Goal: Task Accomplishment & Management: Use online tool/utility

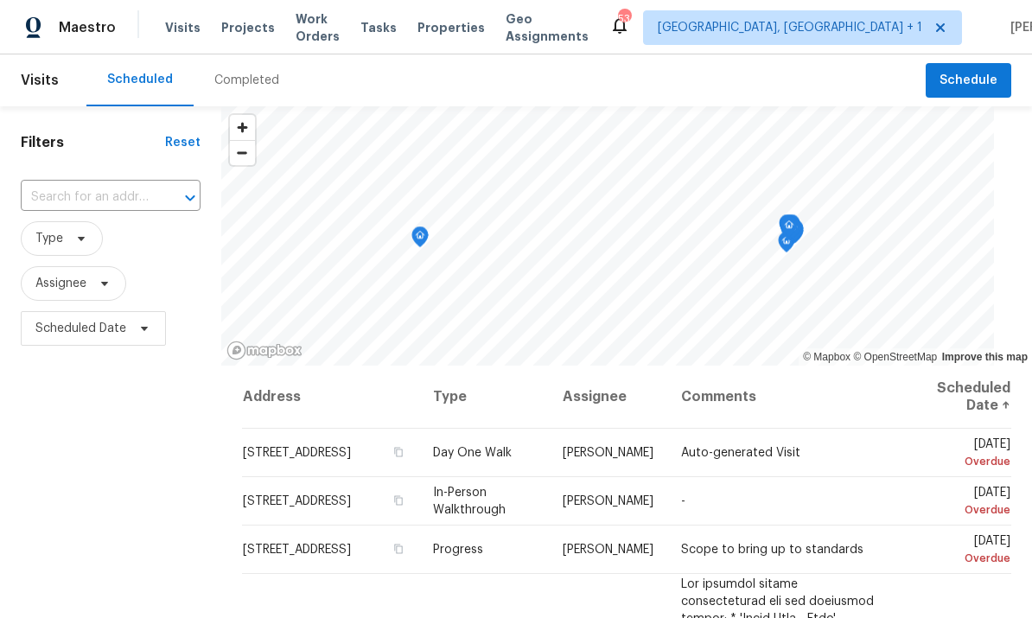
click at [251, 33] on span "Projects" at bounding box center [248, 27] width 54 height 17
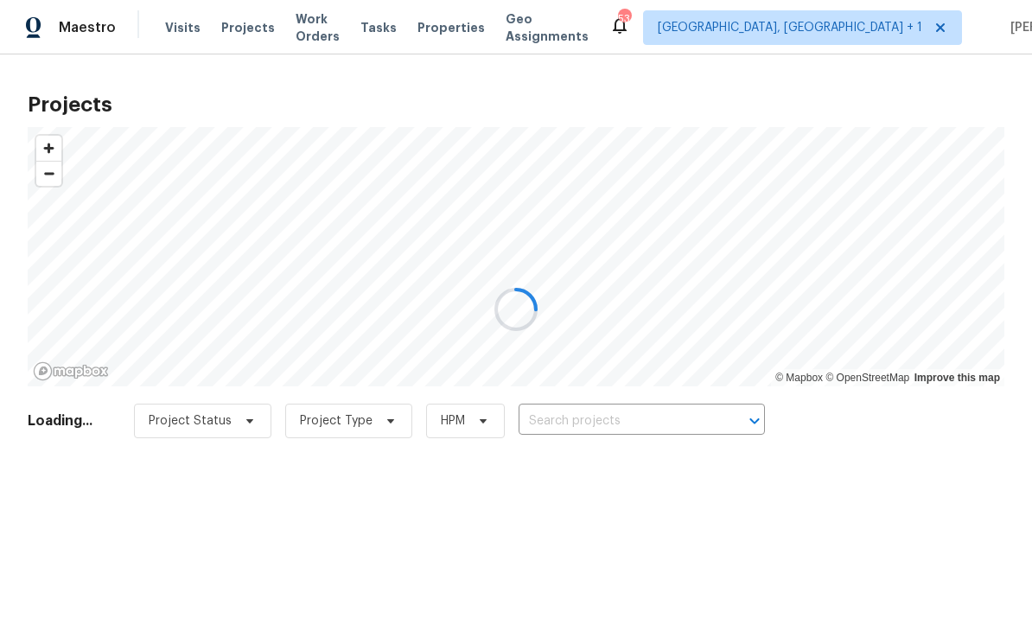
click at [591, 433] on div at bounding box center [516, 309] width 1032 height 618
click at [581, 414] on div at bounding box center [516, 309] width 1032 height 618
click at [588, 426] on div at bounding box center [516, 309] width 1032 height 618
click at [577, 423] on div at bounding box center [516, 309] width 1032 height 618
click at [577, 422] on div at bounding box center [516, 309] width 1032 height 618
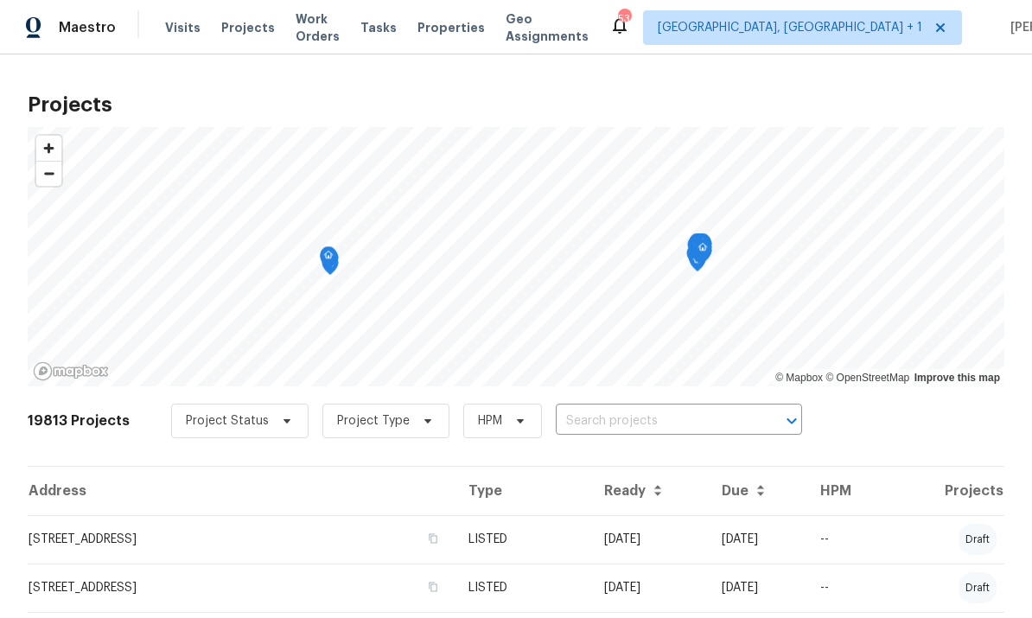
click at [614, 417] on input "text" at bounding box center [654, 421] width 198 height 27
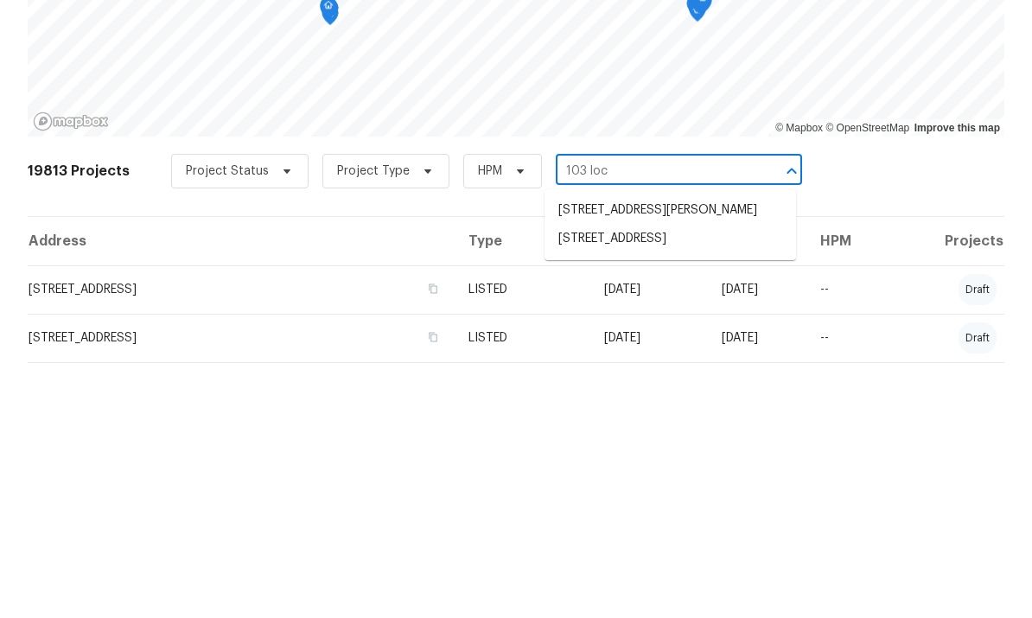
type input "103 loch"
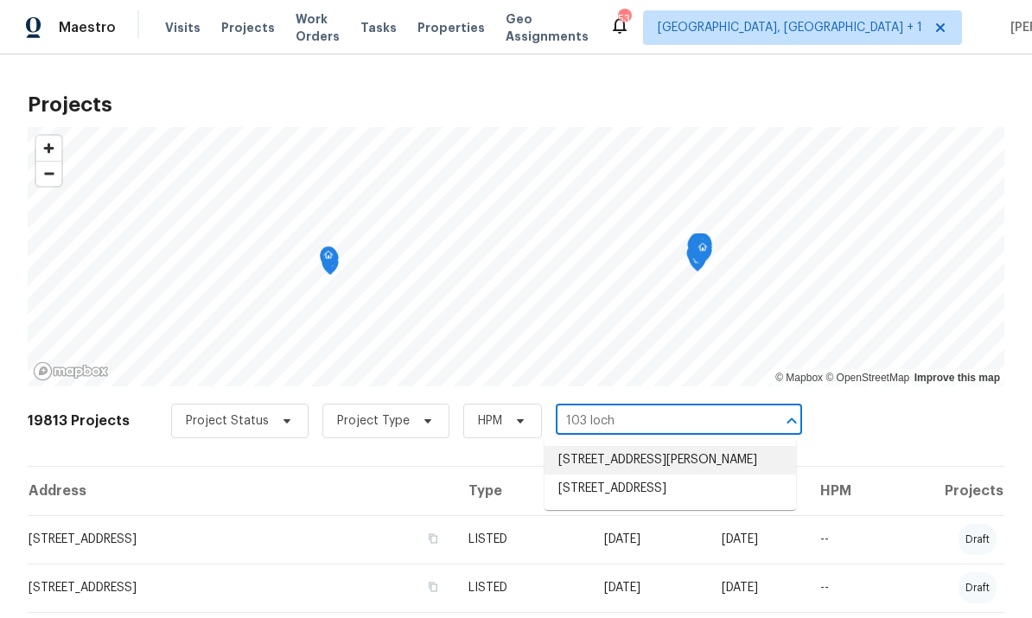
click at [680, 446] on li "[STREET_ADDRESS][PERSON_NAME]" at bounding box center [669, 460] width 251 height 29
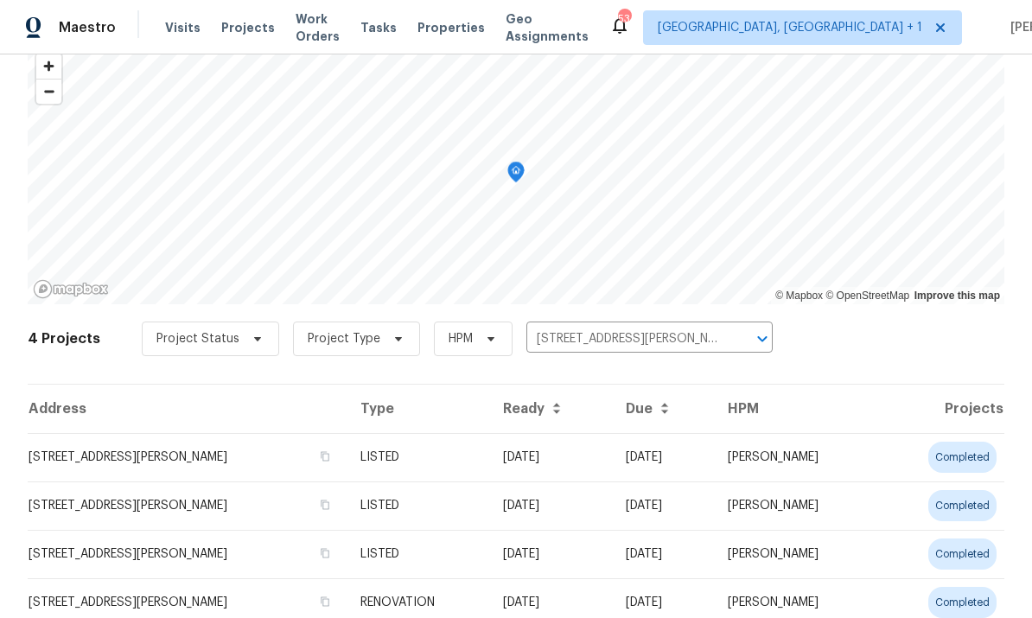
scroll to position [65, 0]
click at [184, 433] on td "[STREET_ADDRESS][PERSON_NAME]" at bounding box center [187, 457] width 319 height 48
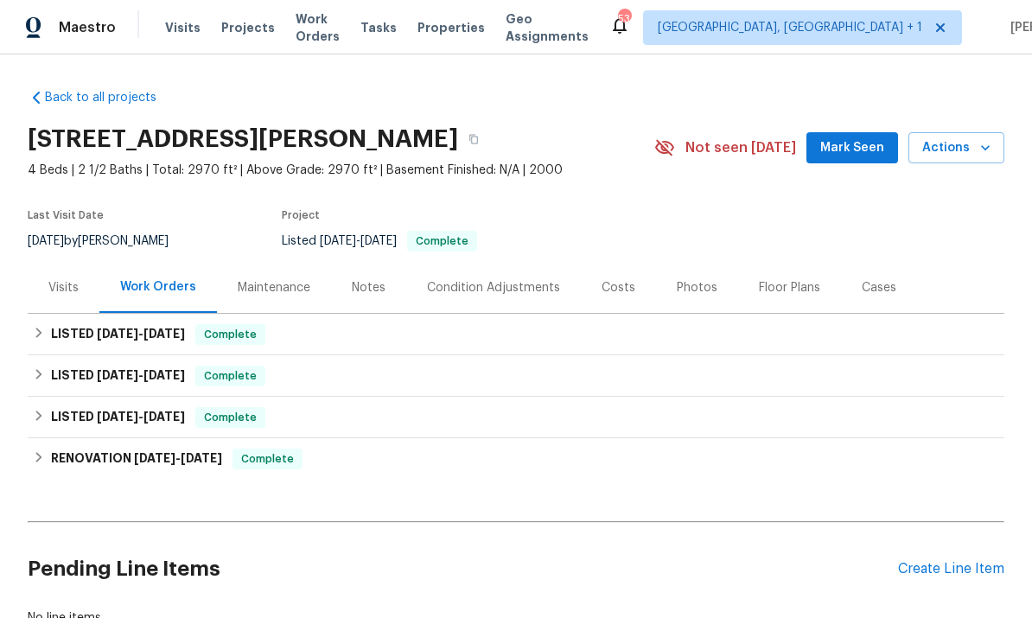
click at [965, 574] on div "Create Line Item" at bounding box center [951, 569] width 106 height 16
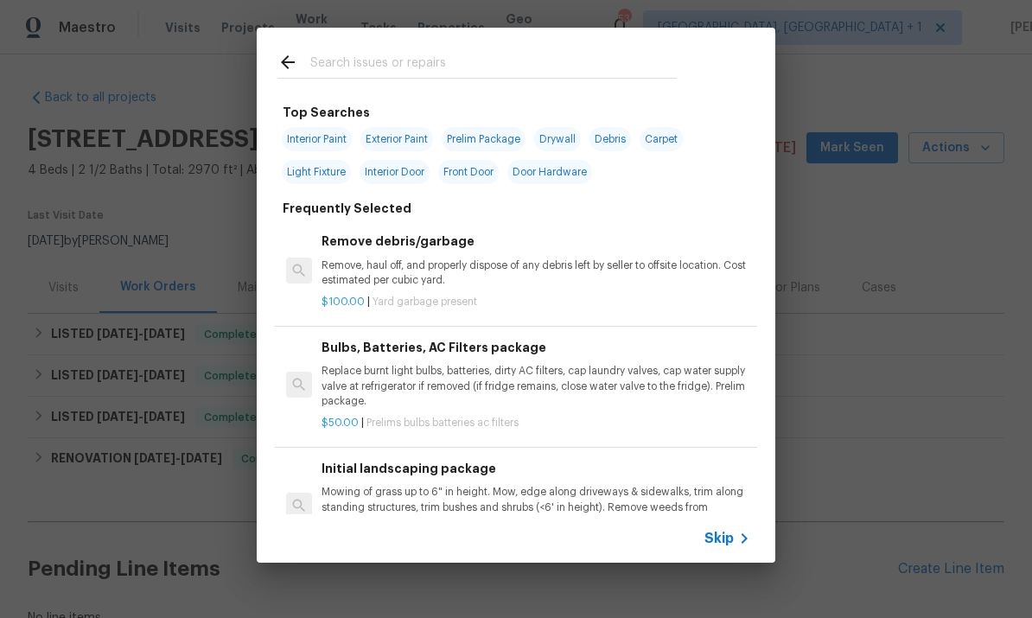
click at [380, 56] on input "text" at bounding box center [493, 65] width 366 height 26
type input "Y"
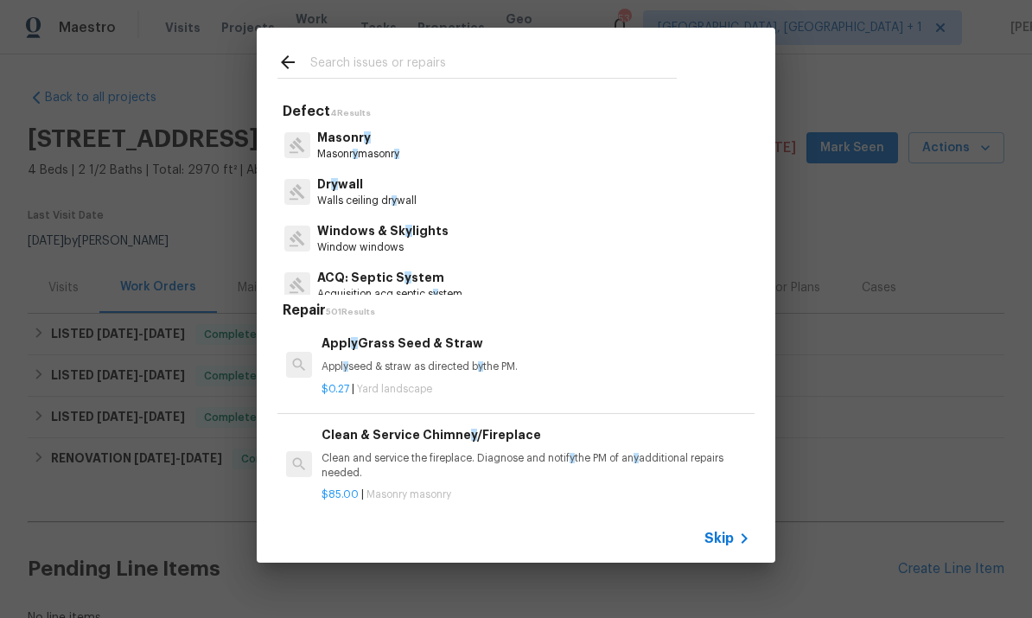
type input "T"
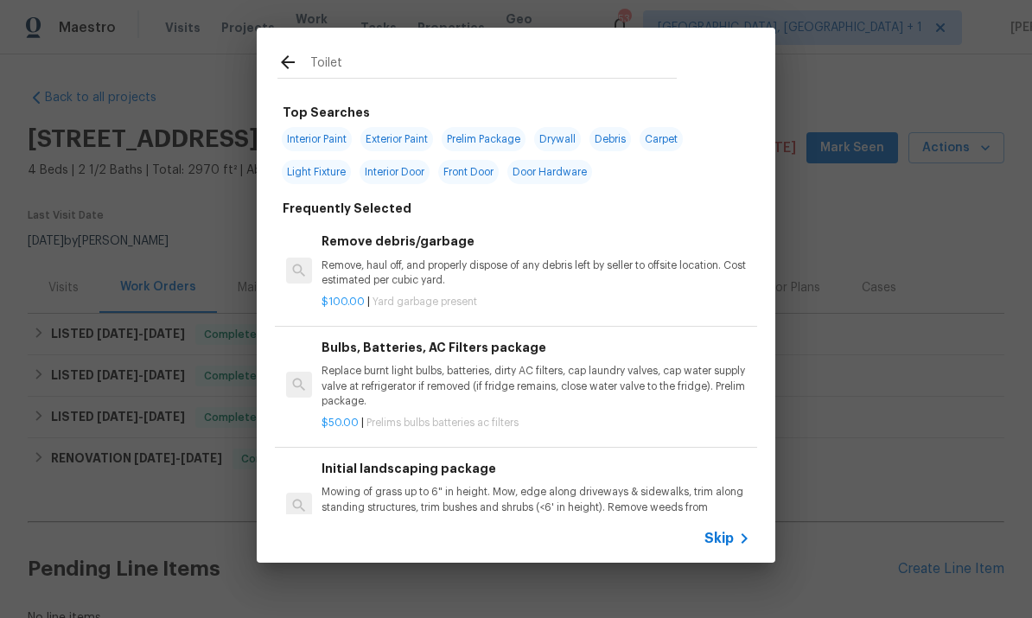
type input "Toilet"
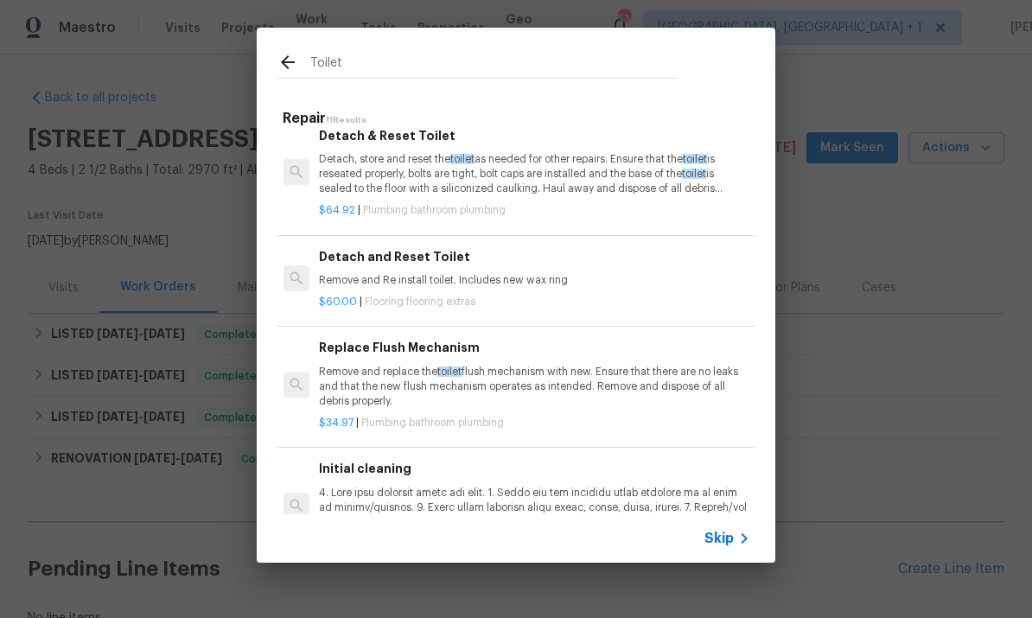
scroll to position [833, 3]
click at [498, 365] on p "Remove and replace the toilet flush mechanism with new. Ensure that there are n…" at bounding box center [533, 387] width 429 height 44
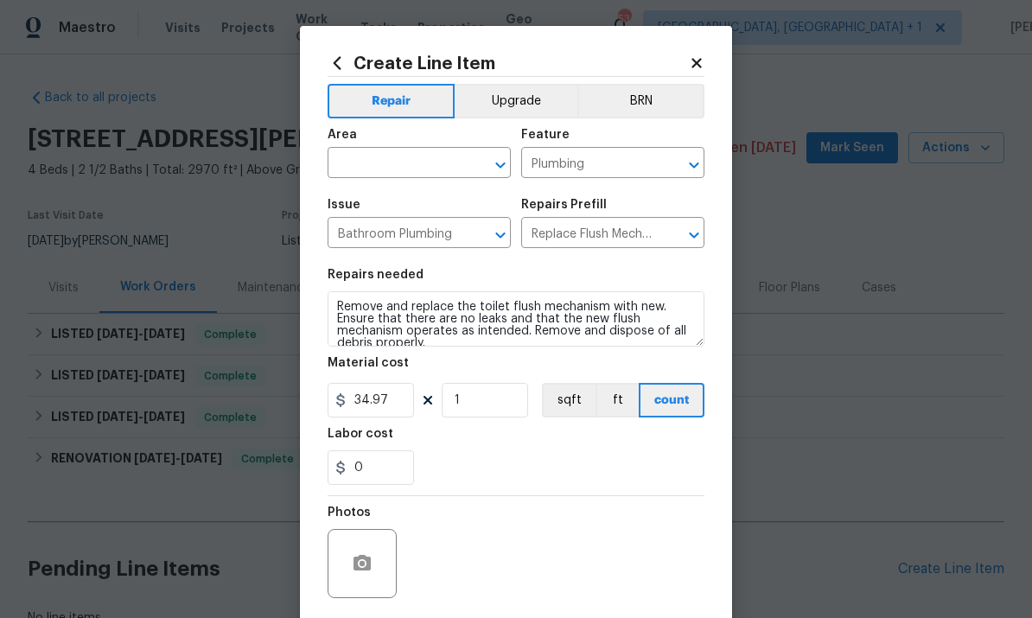
click at [406, 160] on input "text" at bounding box center [394, 164] width 135 height 27
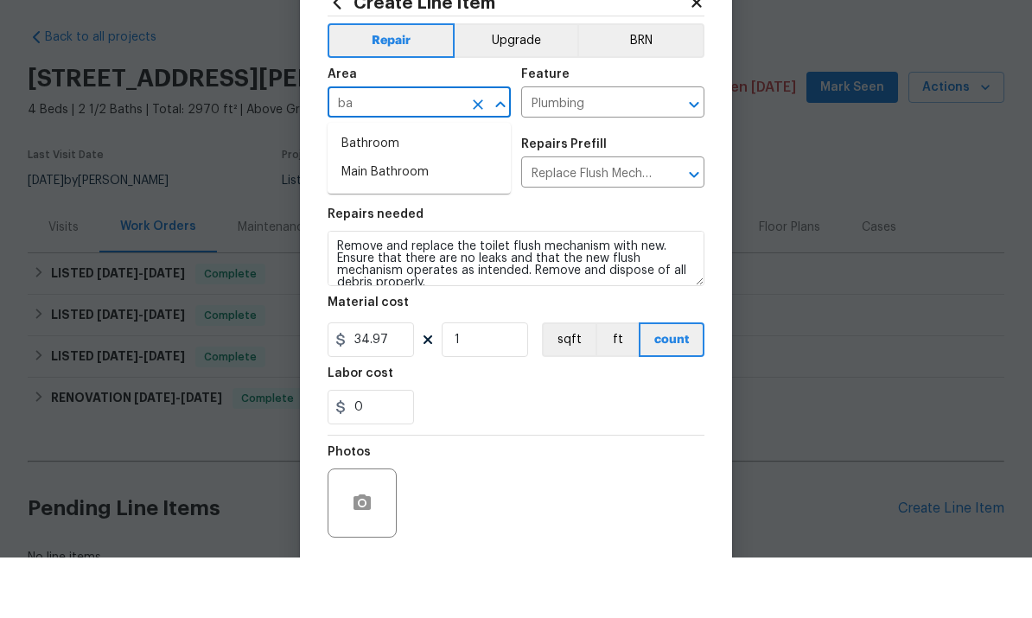
type input "b"
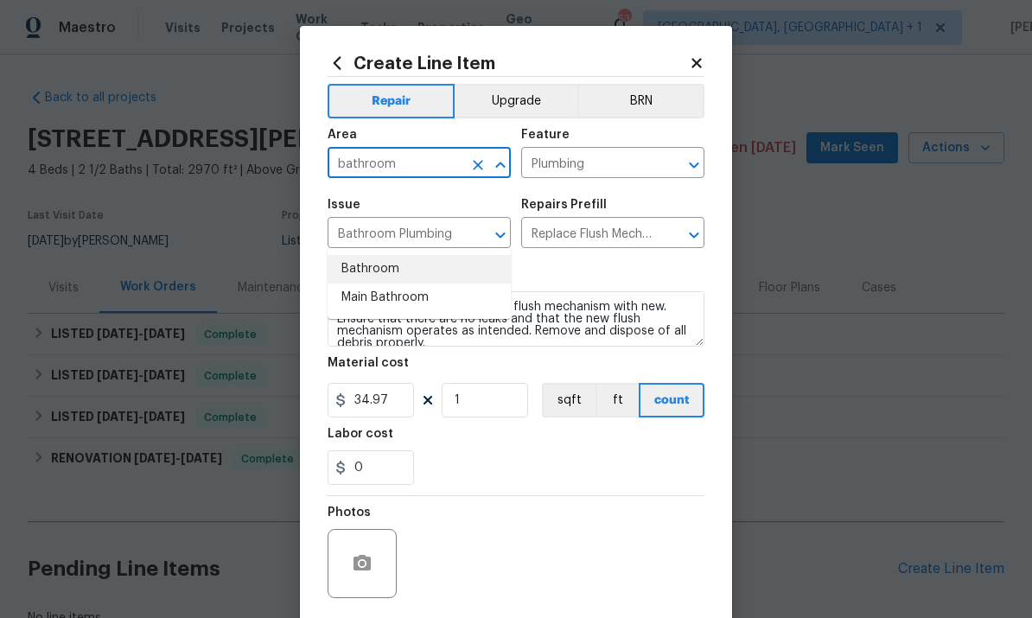
click at [380, 255] on li "Bathroom" at bounding box center [418, 269] width 183 height 29
type input "Bathroom"
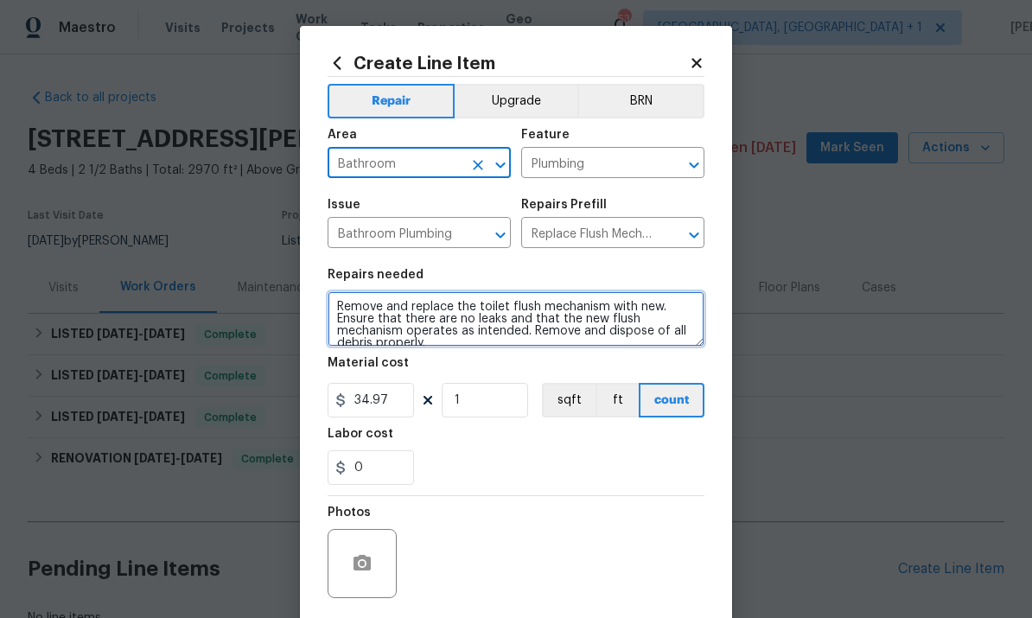
click at [606, 310] on textarea "Remove and replace the toilet flush mechanism with new. Ensure that there are n…" at bounding box center [515, 318] width 377 height 55
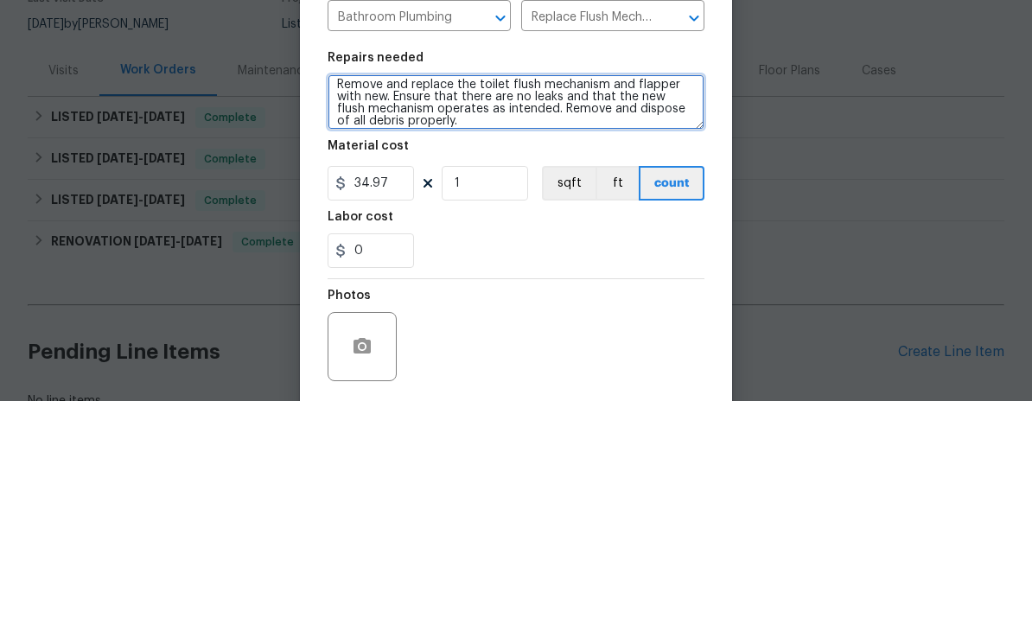
scroll to position [6, 0]
click at [525, 291] on textarea "Remove and replace the toilet flush mechanism and flapper with new. Ensure that…" at bounding box center [515, 318] width 377 height 55
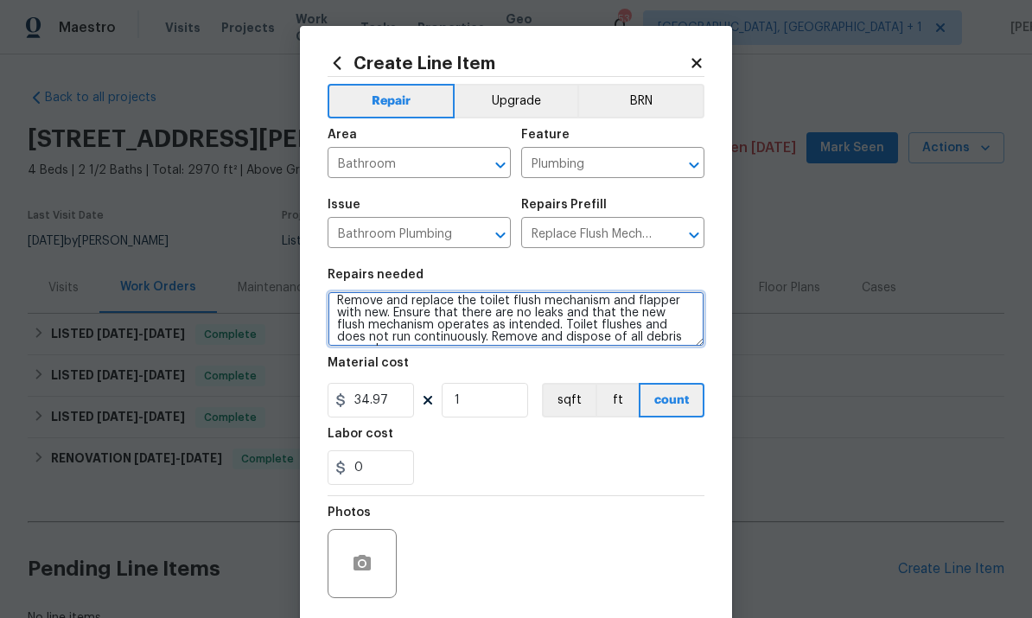
type textarea "Remove and replace the toilet flush mechanism and flapper with new. Ensure that…"
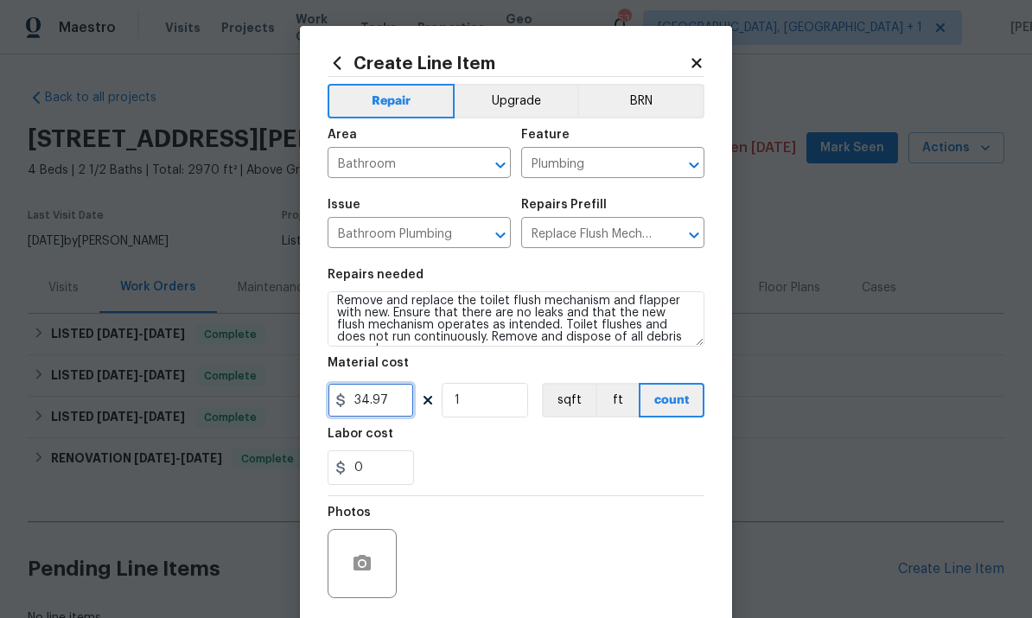
click at [402, 409] on input "34.97" at bounding box center [370, 400] width 86 height 35
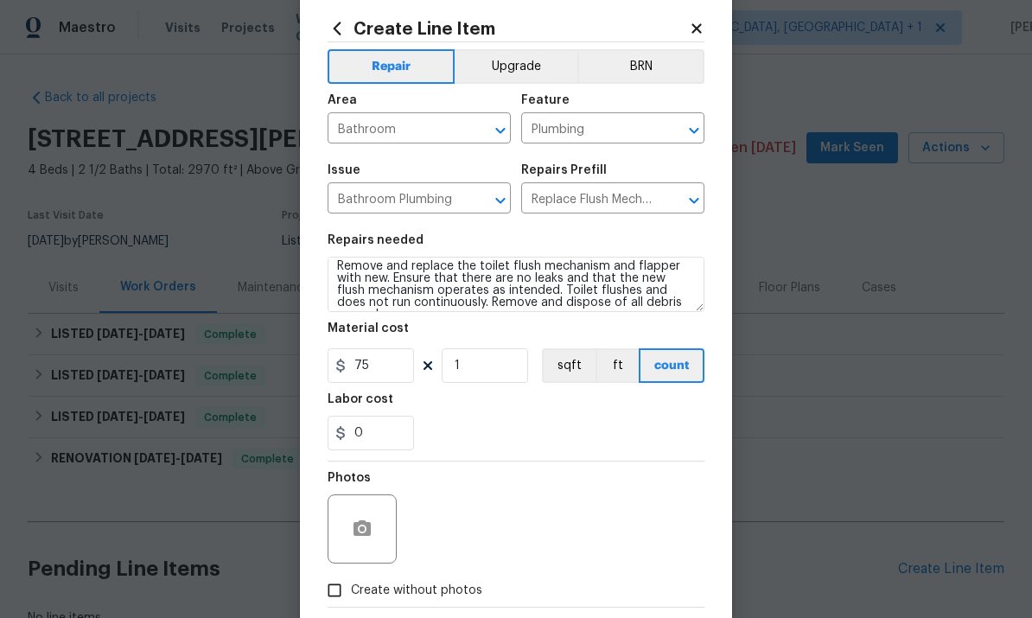
scroll to position [35, 0]
type input "75"
click at [375, 526] on button "button" at bounding box center [361, 527] width 41 height 41
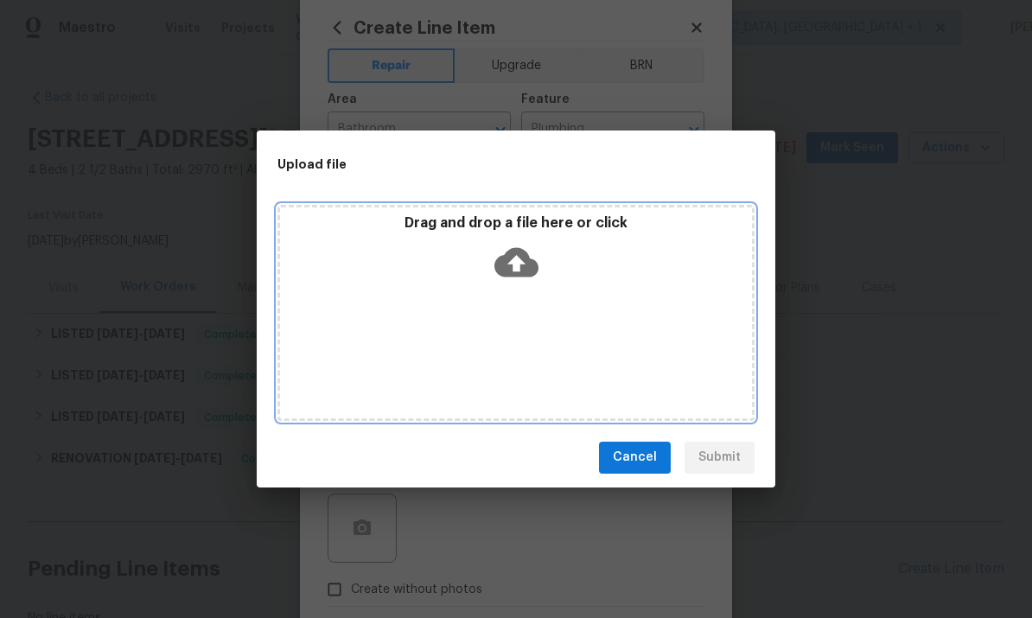
click at [518, 266] on icon at bounding box center [516, 262] width 44 height 44
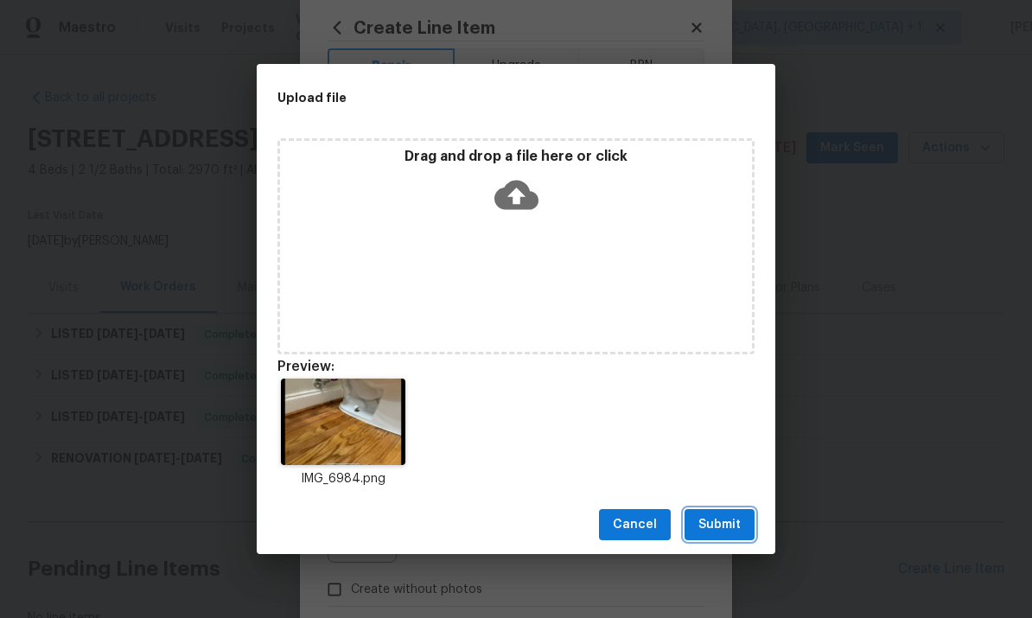
click at [717, 515] on span "Submit" at bounding box center [719, 525] width 42 height 22
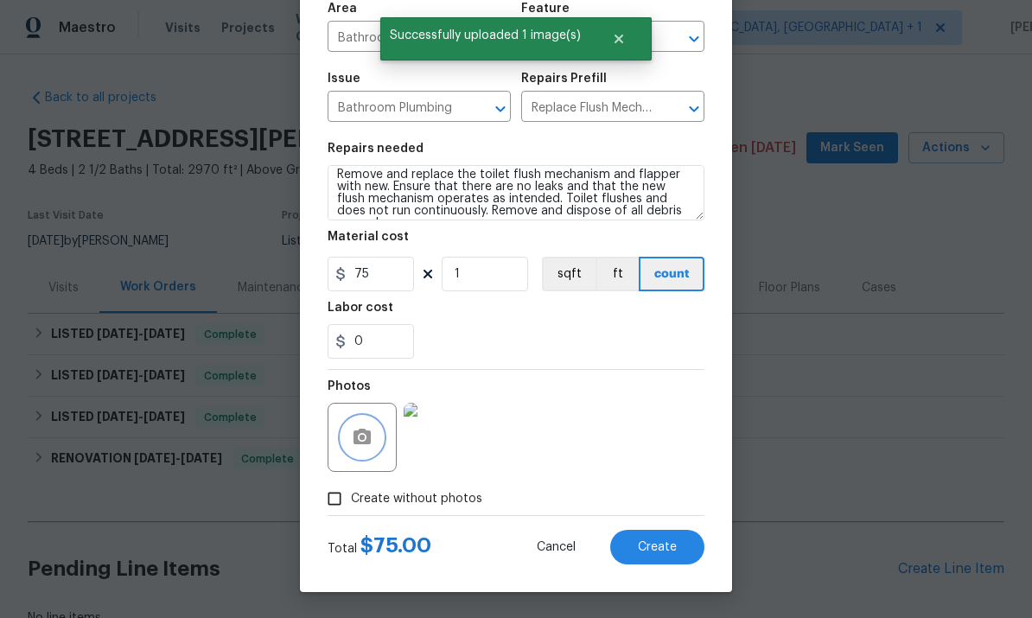
scroll to position [130, 0]
click at [344, 503] on input "Create without photos" at bounding box center [334, 498] width 33 height 33
checkbox input "false"
click at [659, 555] on button "Create" at bounding box center [657, 547] width 94 height 35
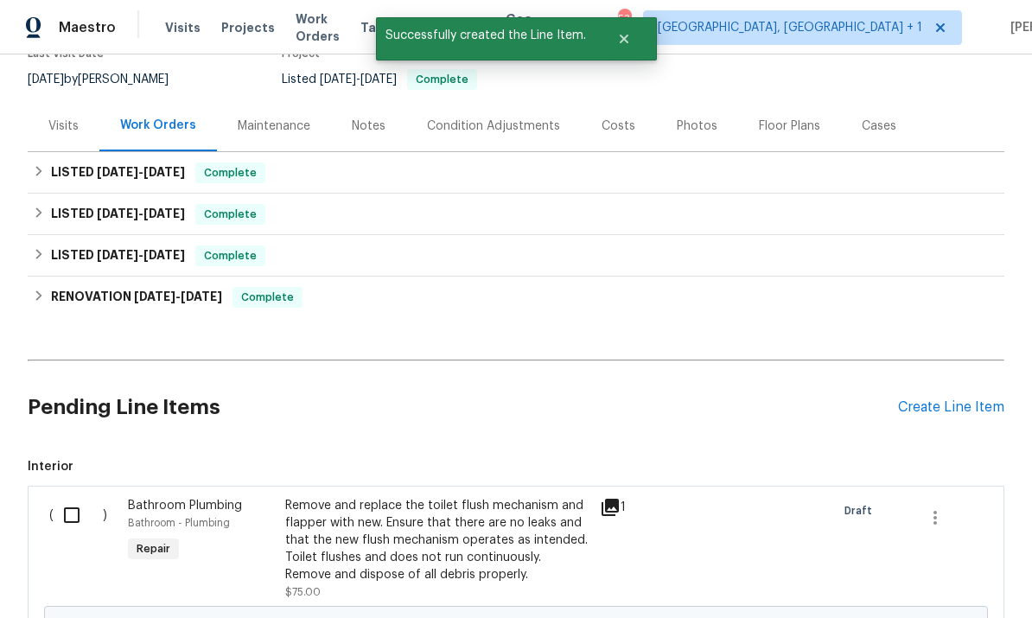
scroll to position [186, 0]
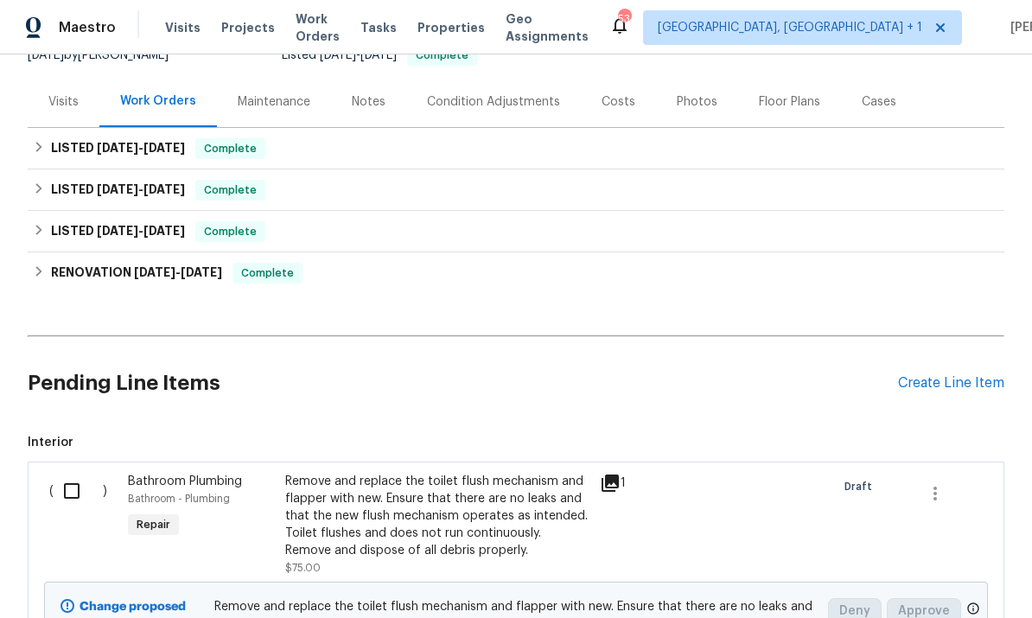
click at [77, 473] on input "checkbox" at bounding box center [78, 491] width 49 height 36
checkbox input "true"
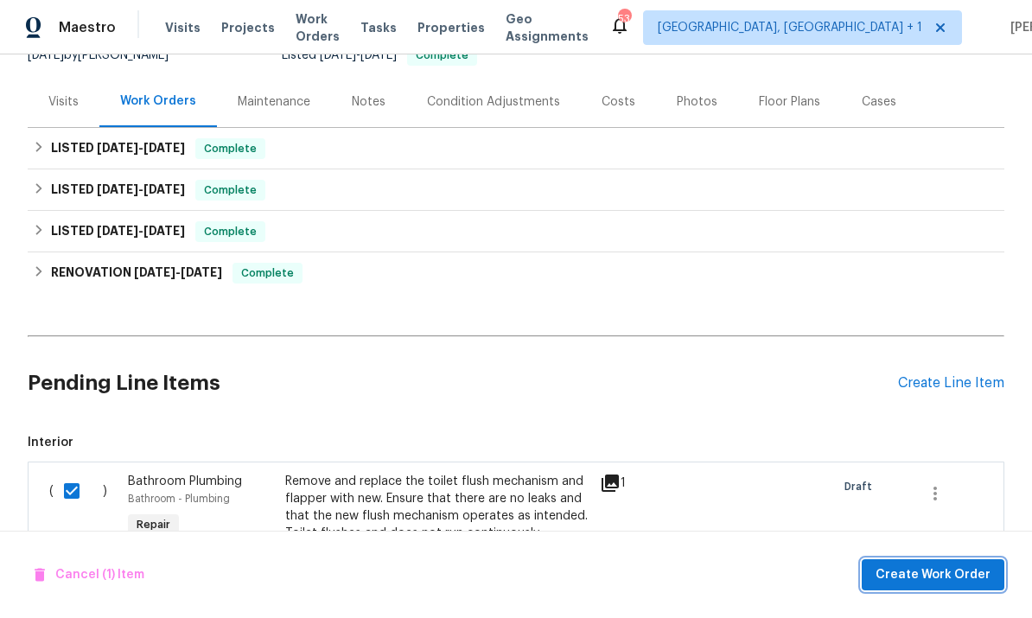
click at [914, 566] on span "Create Work Order" at bounding box center [932, 575] width 115 height 22
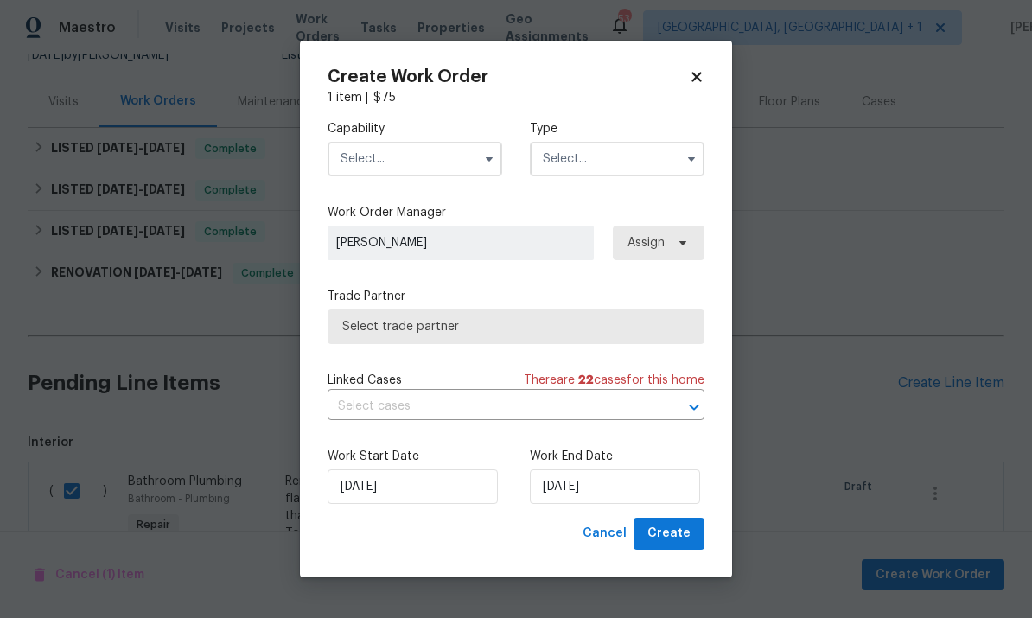
click at [430, 154] on input "text" at bounding box center [414, 159] width 175 height 35
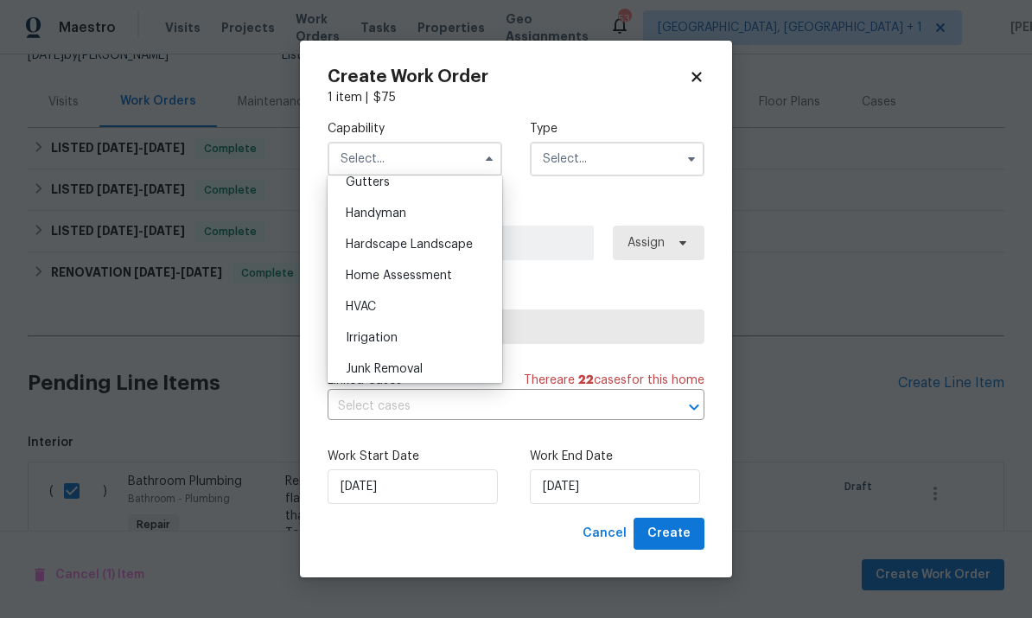
scroll to position [933, 0]
click at [399, 218] on span "Handyman" at bounding box center [376, 212] width 60 height 12
type input "Handyman"
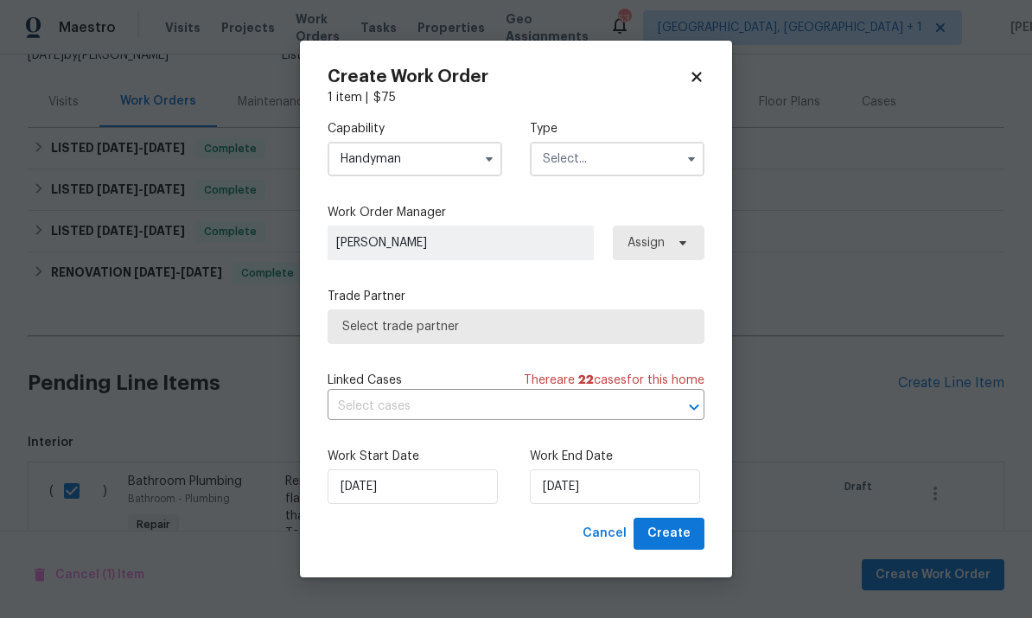
click at [682, 156] on button "button" at bounding box center [691, 159] width 21 height 21
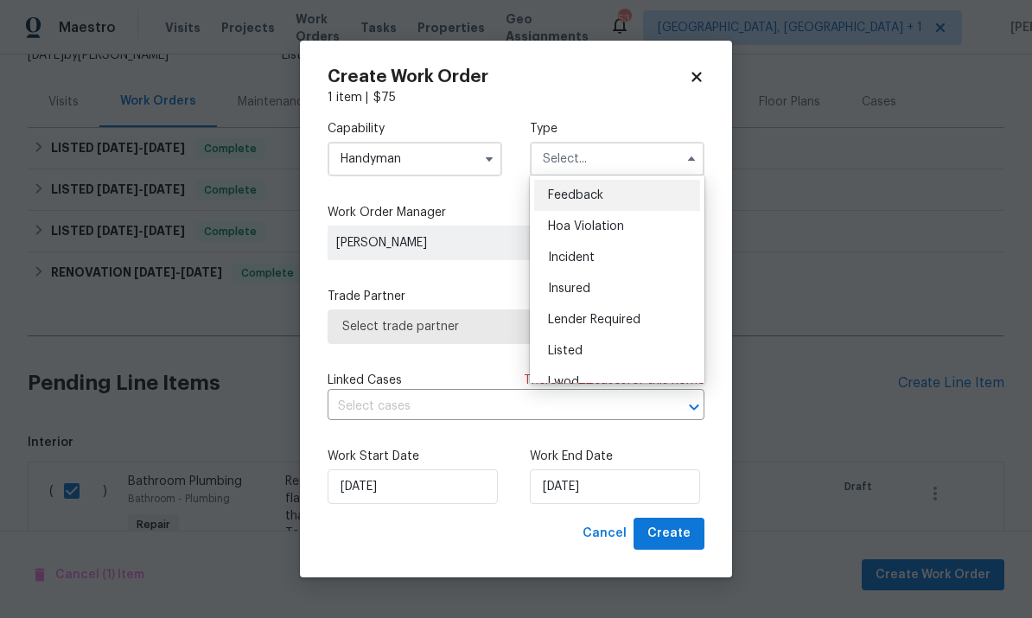
click at [585, 346] on div "Listed" at bounding box center [617, 350] width 166 height 31
type input "Listed"
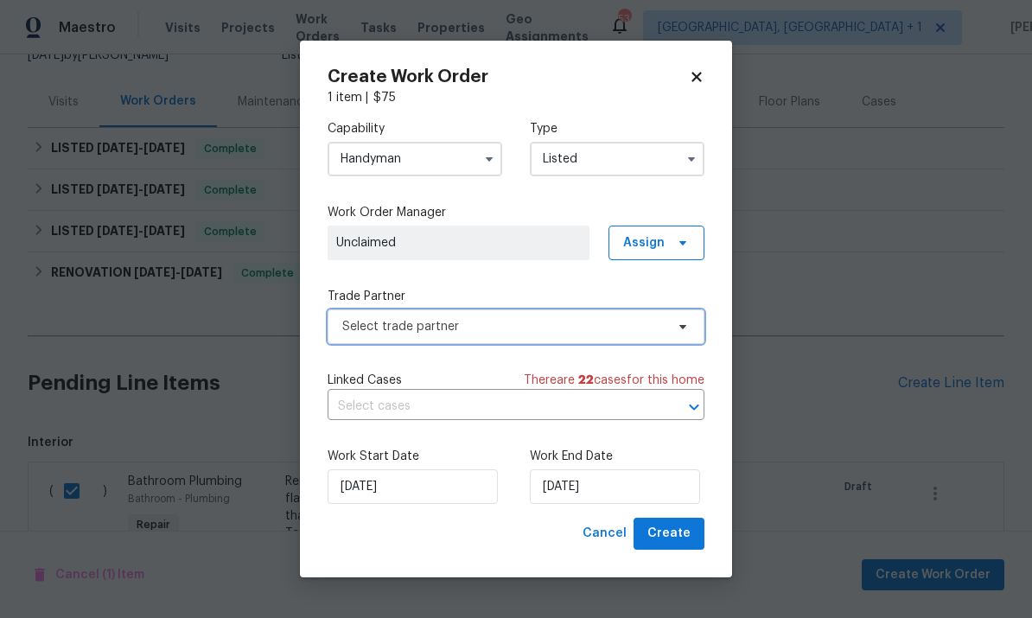
click at [690, 338] on span "Select trade partner" at bounding box center [515, 326] width 377 height 35
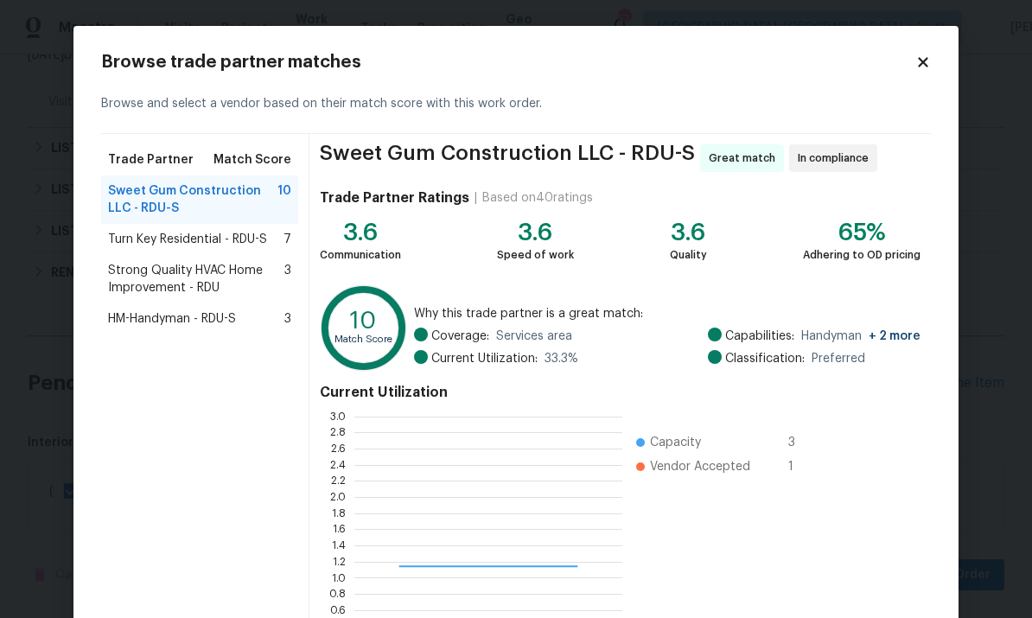
scroll to position [242, 268]
click at [929, 61] on icon at bounding box center [923, 62] width 16 height 16
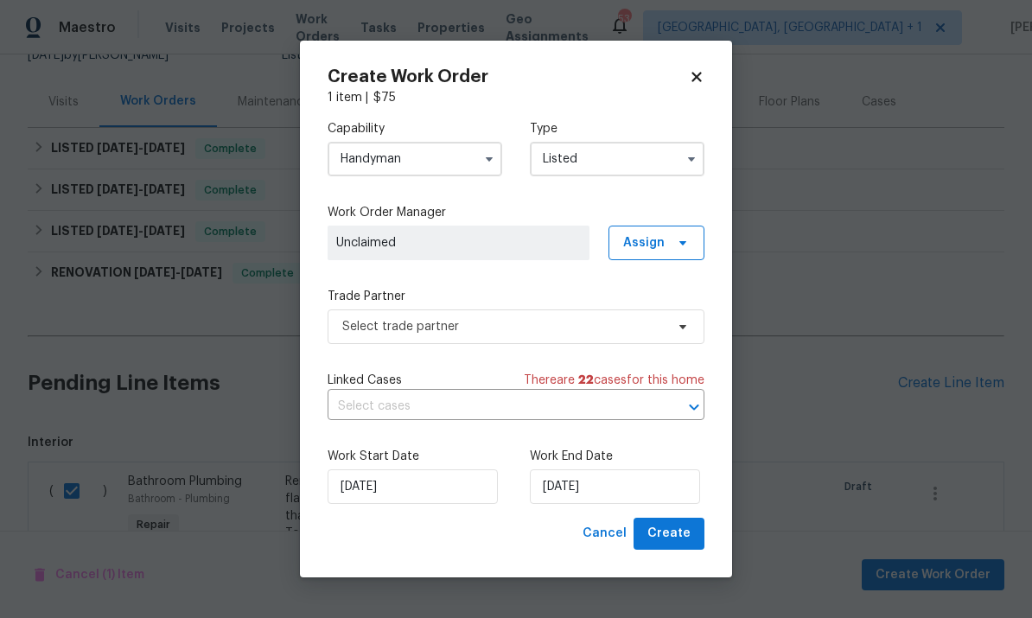
click at [697, 72] on icon at bounding box center [697, 77] width 16 height 16
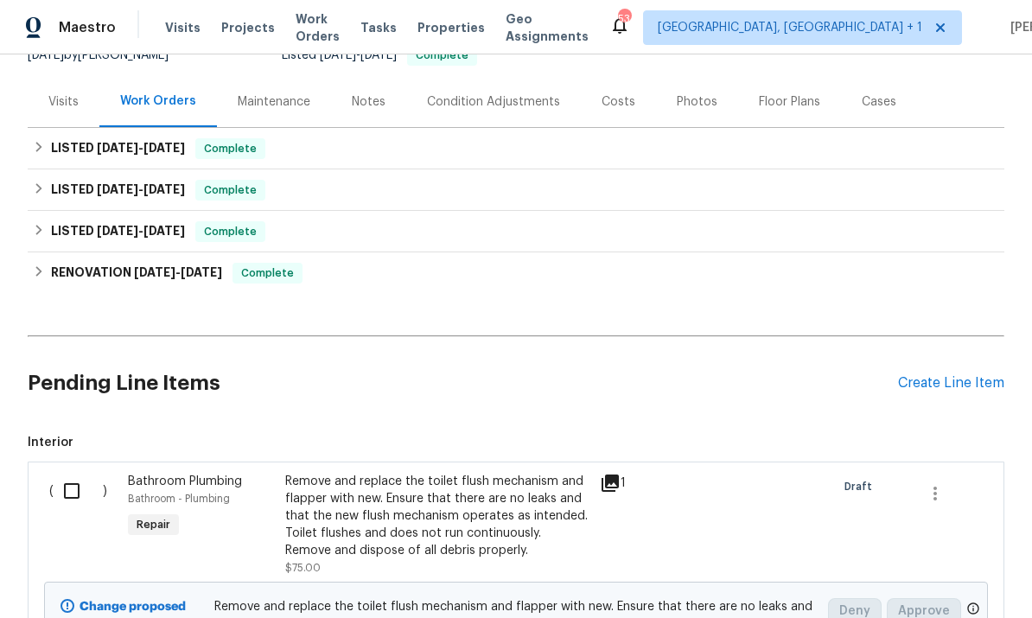
checkbox input "false"
